Goal: Use online tool/utility: Utilize a website feature to perform a specific function

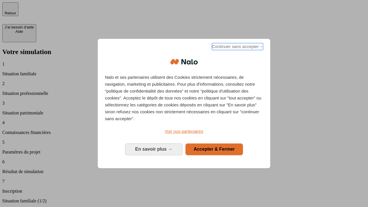
click at [237, 47] on span "Continuer sans accepter →" at bounding box center [237, 46] width 51 height 7
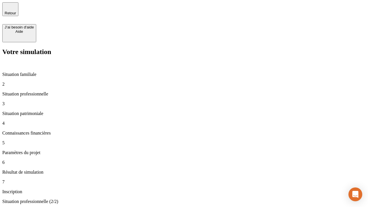
type input "70 000"
type input "1 000"
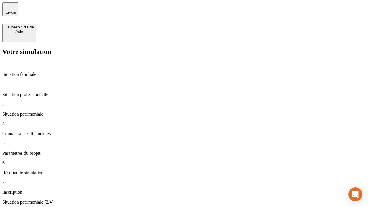
type input "800"
type input "6"
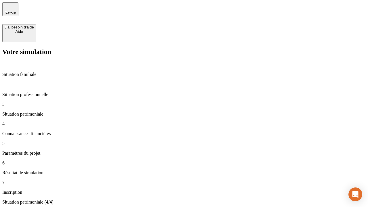
type input "400"
type input "3"
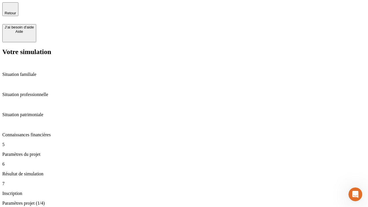
type input "35"
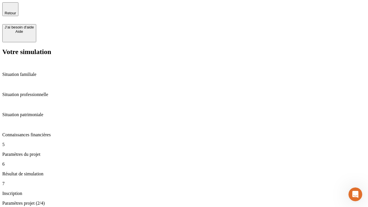
type input "500"
type input "640"
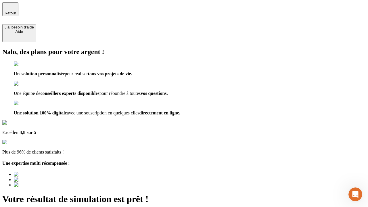
type input "[EMAIL_ADDRESS][DOMAIN_NAME]"
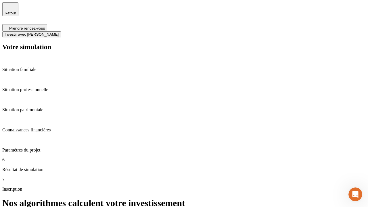
scroll to position [2, 0]
